Goal: Transaction & Acquisition: Purchase product/service

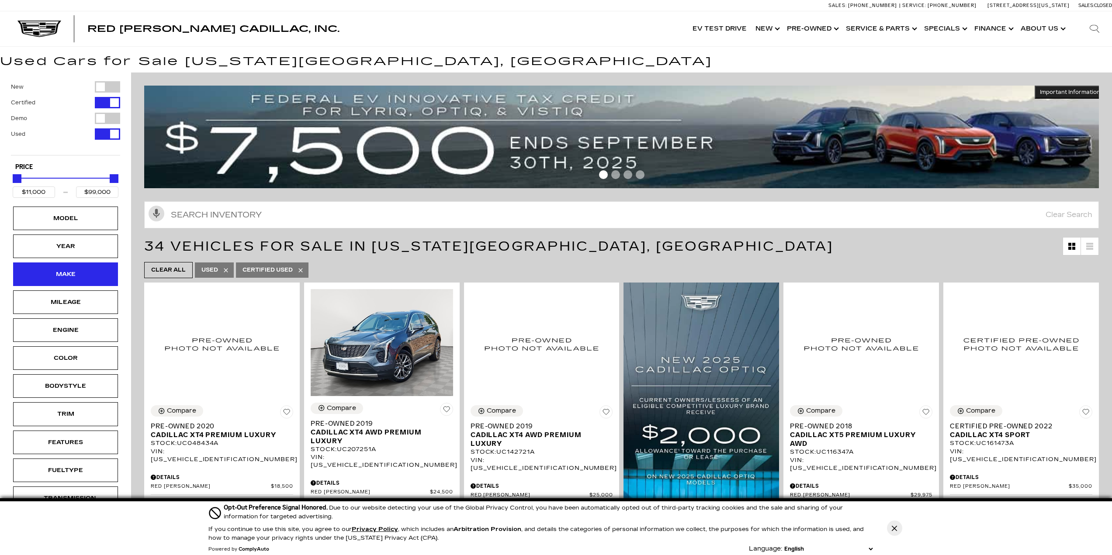
click at [87, 274] on div "Make" at bounding box center [66, 275] width 44 height 10
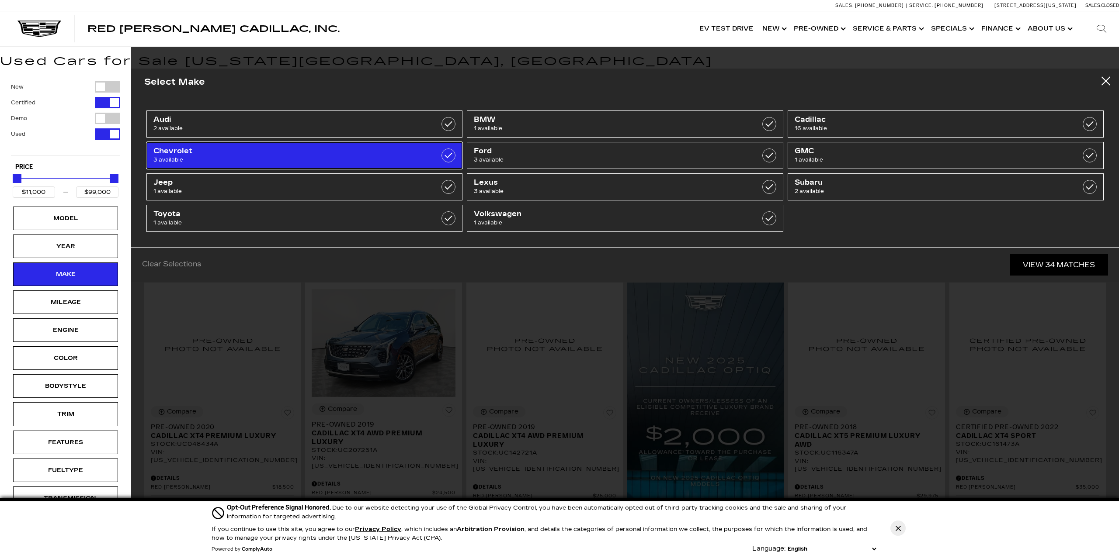
click at [206, 156] on span "3 available" at bounding box center [281, 160] width 257 height 9
type input "$29,000"
type input "$61,500"
checkbox input "true"
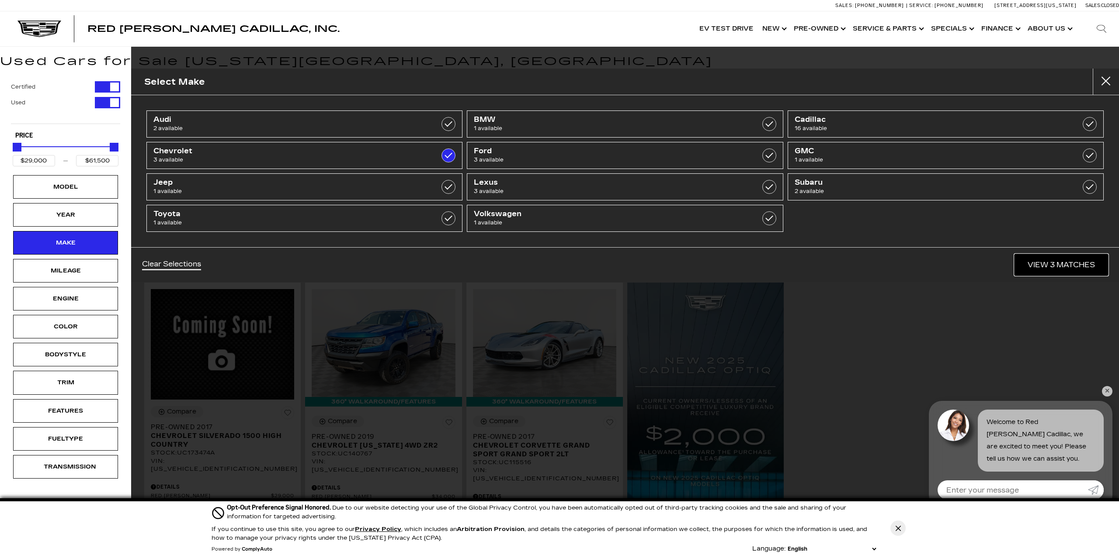
click at [1061, 261] on link "View 3 Matches" at bounding box center [1061, 264] width 94 height 21
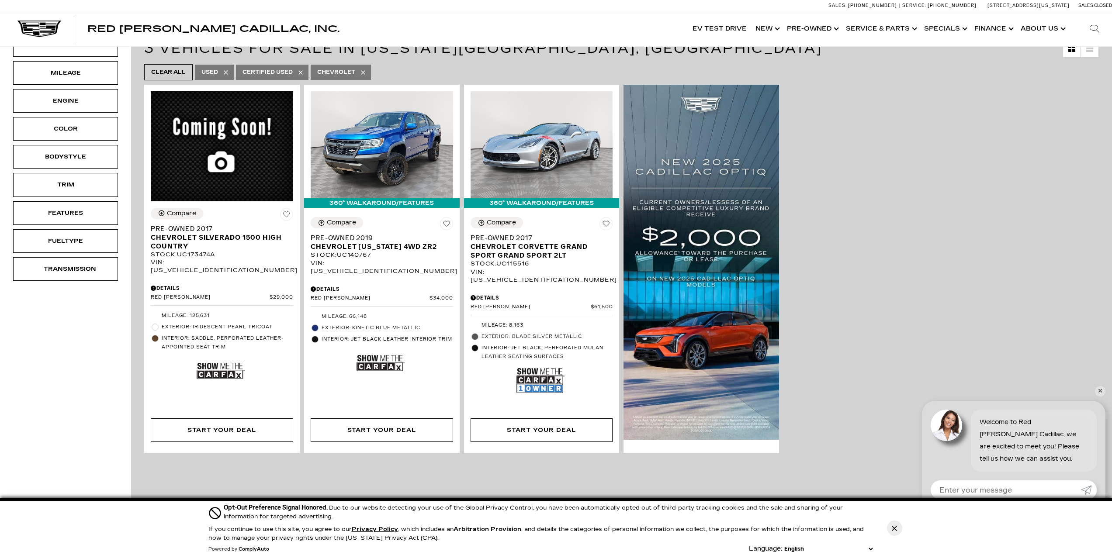
scroll to position [219, 0]
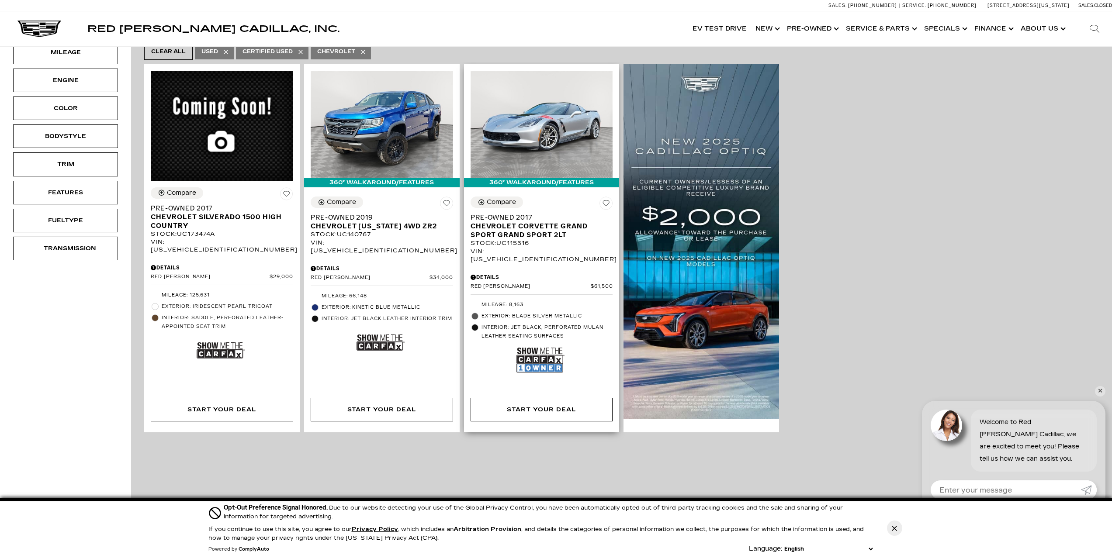
click at [540, 349] on img at bounding box center [541, 360] width 48 height 32
